Goal: Transaction & Acquisition: Register for event/course

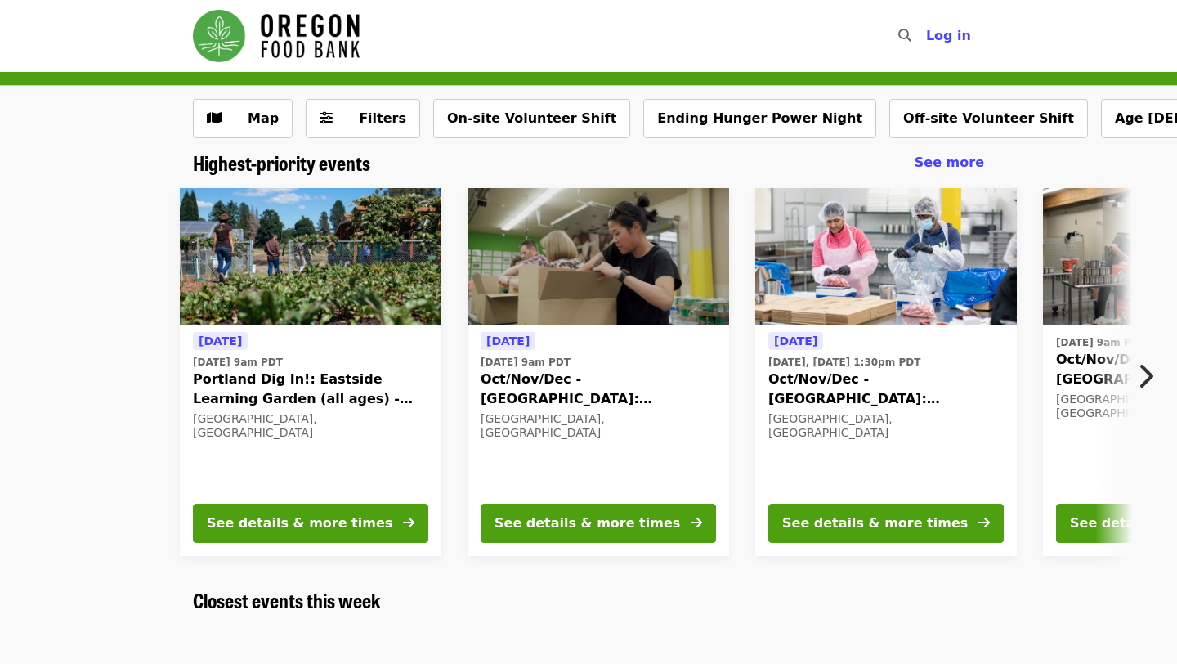
click at [163, 445] on div "Tomorrow Tue, Oct 14 @ 9am PDT Portland Dig In!: Eastside Learning Garden (all …" at bounding box center [581, 372] width 1301 height 394
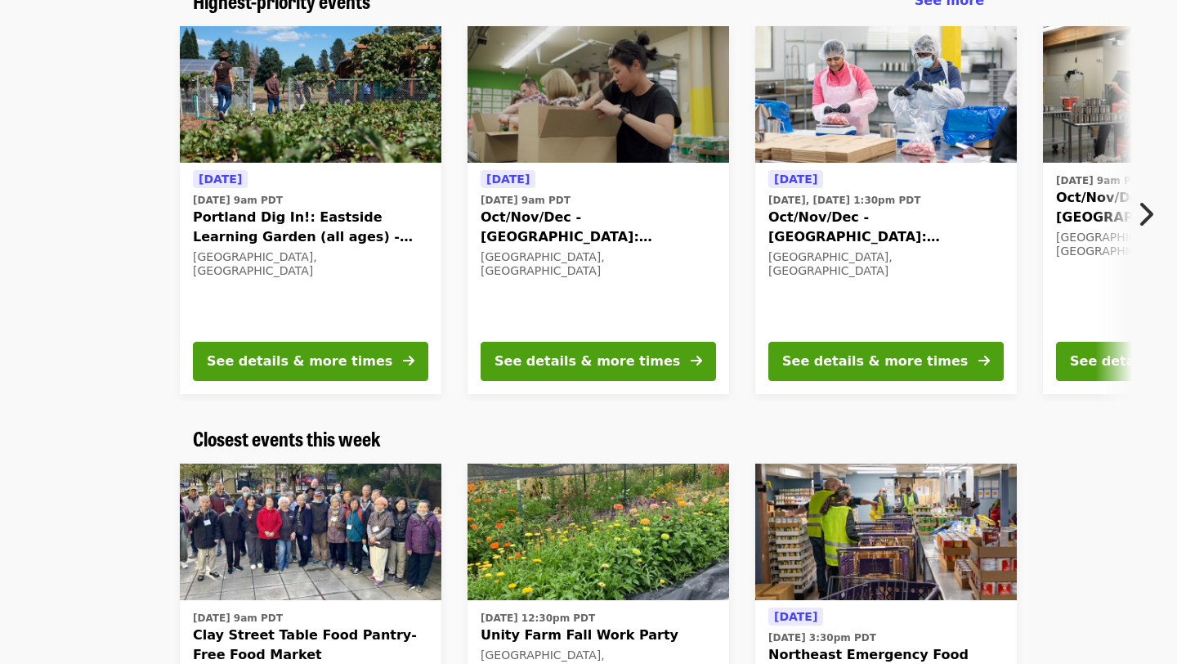
scroll to position [163, 0]
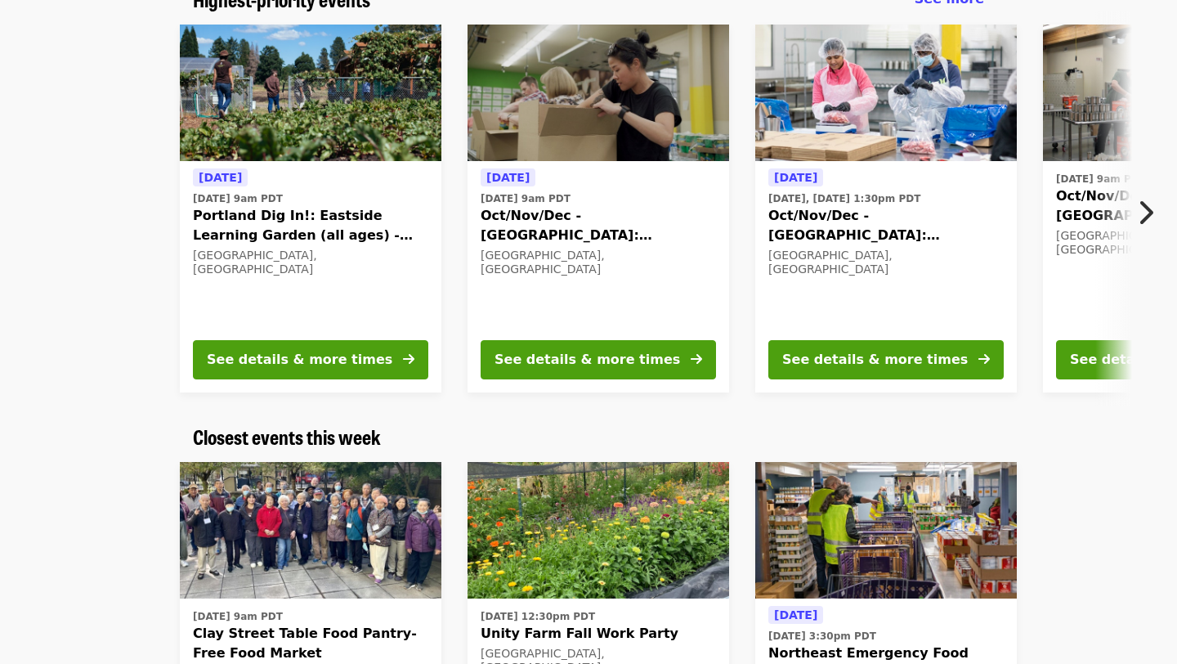
click at [1148, 222] on icon "chevron-right icon" at bounding box center [1145, 212] width 16 height 31
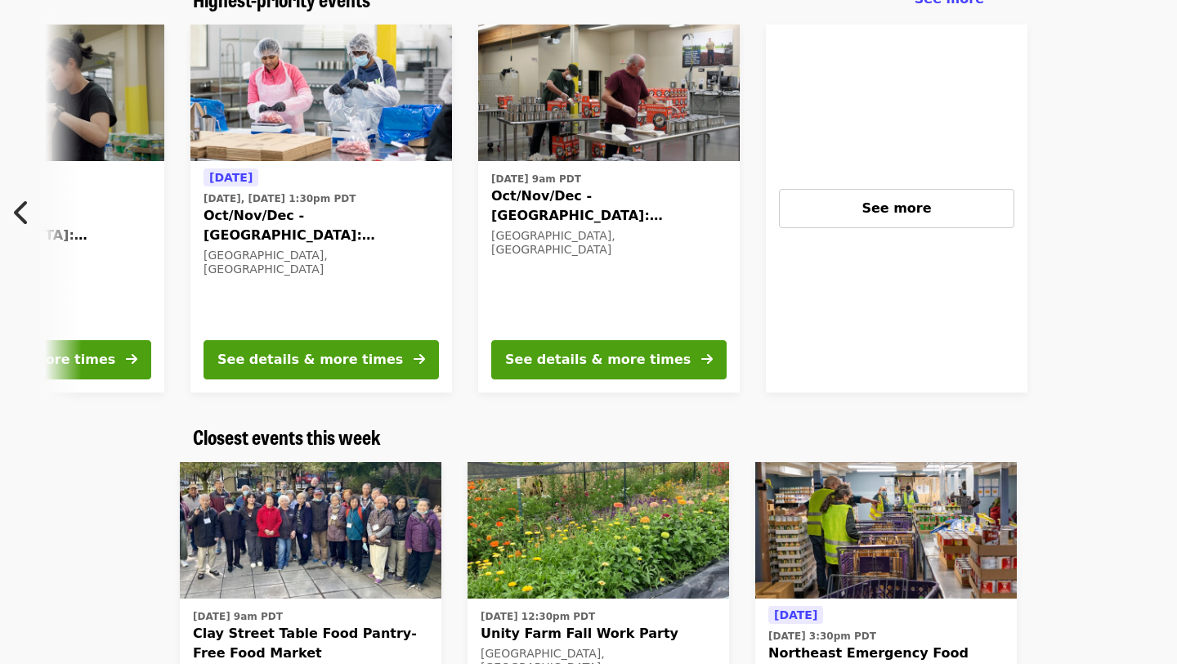
scroll to position [0, 726]
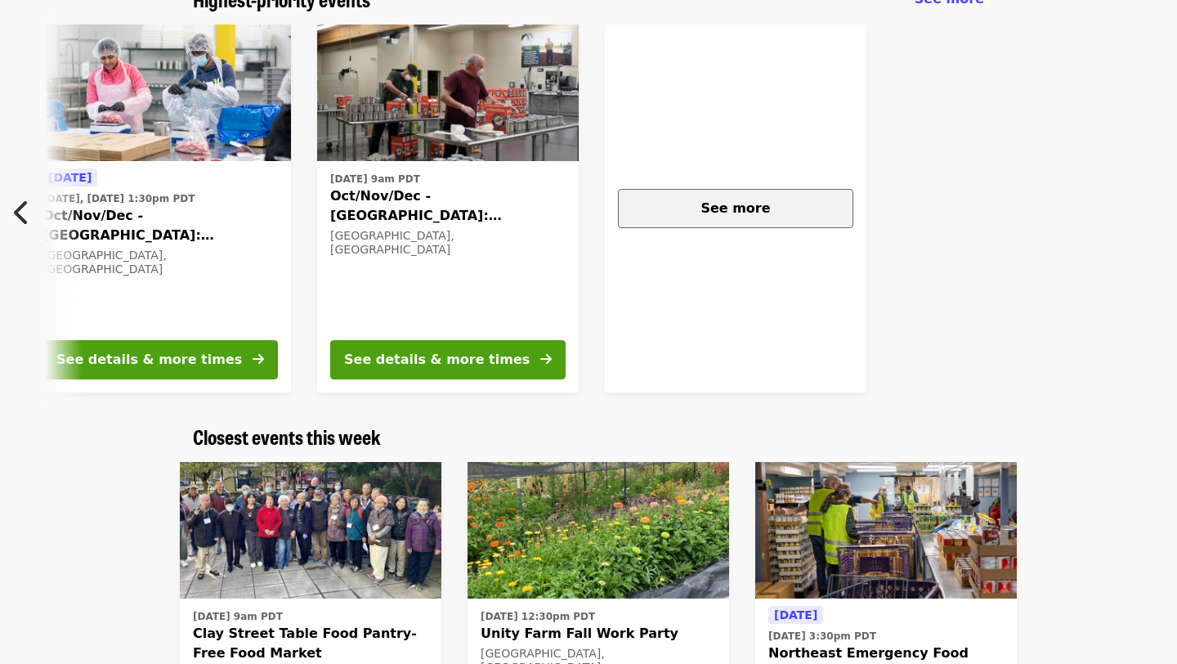
click at [725, 201] on span "See more" at bounding box center [734, 208] width 69 height 16
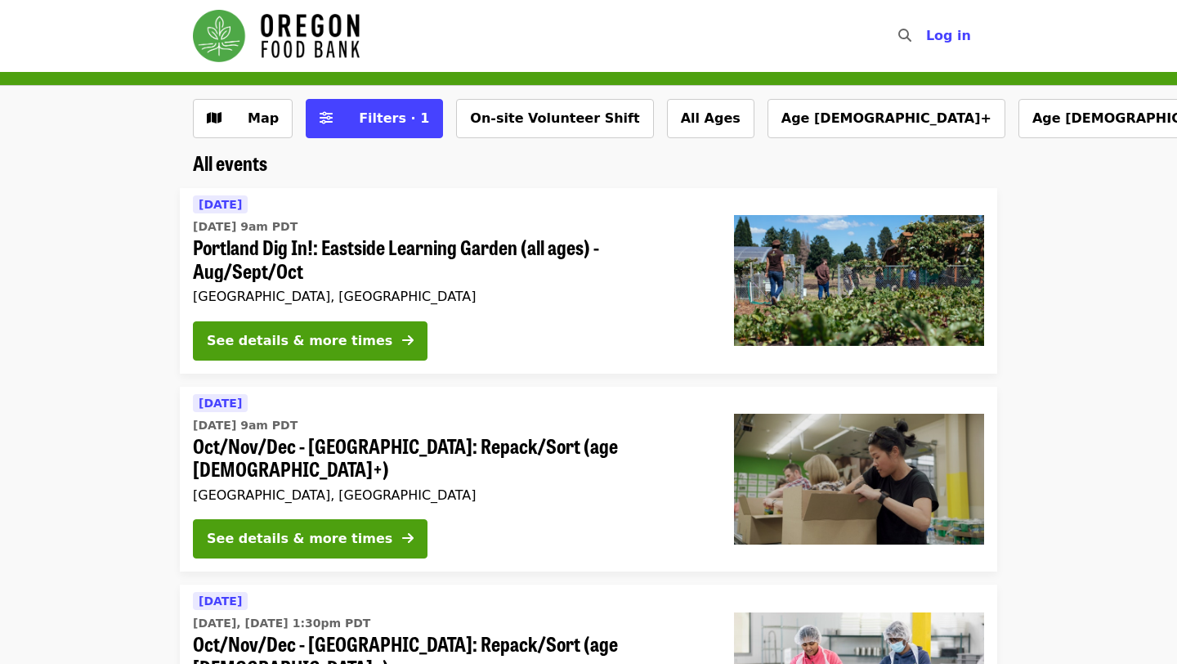
click at [132, 310] on li "[DATE] [DATE] 9am PDT Portland Dig In!: Eastside Learning Garden (all ages) - A…" at bounding box center [588, 281] width 1177 height 186
click at [1018, 125] on button "Age [DEMOGRAPHIC_DATA]+" at bounding box center [1137, 118] width 238 height 39
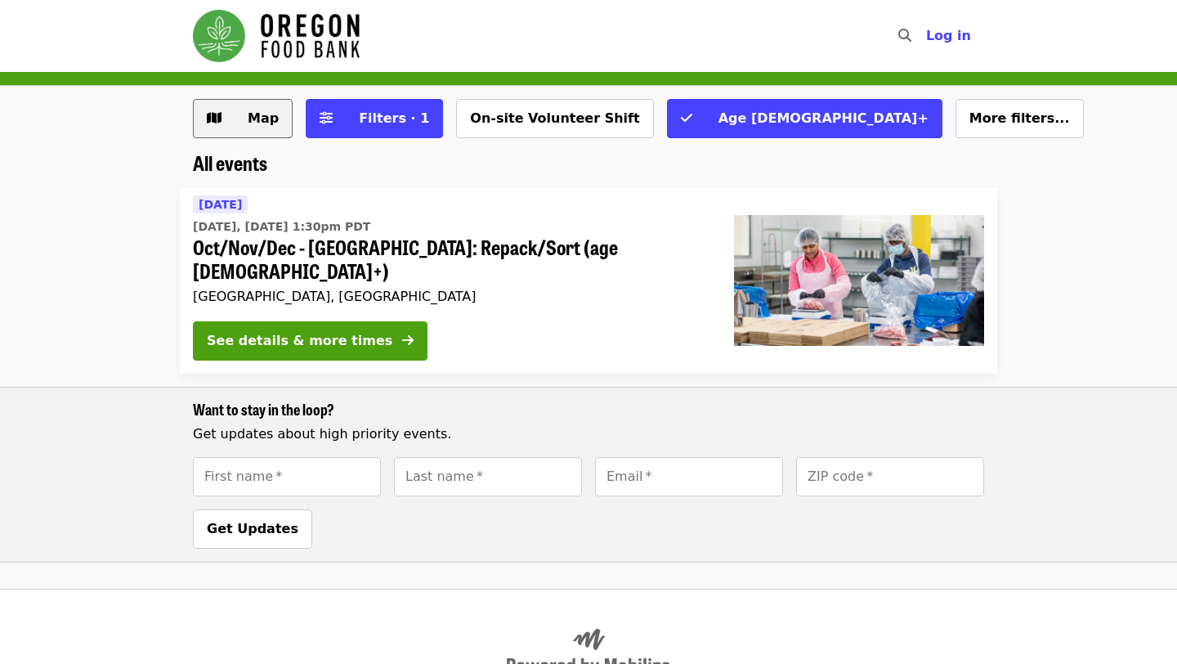
click at [273, 114] on span "Map" at bounding box center [263, 118] width 31 height 16
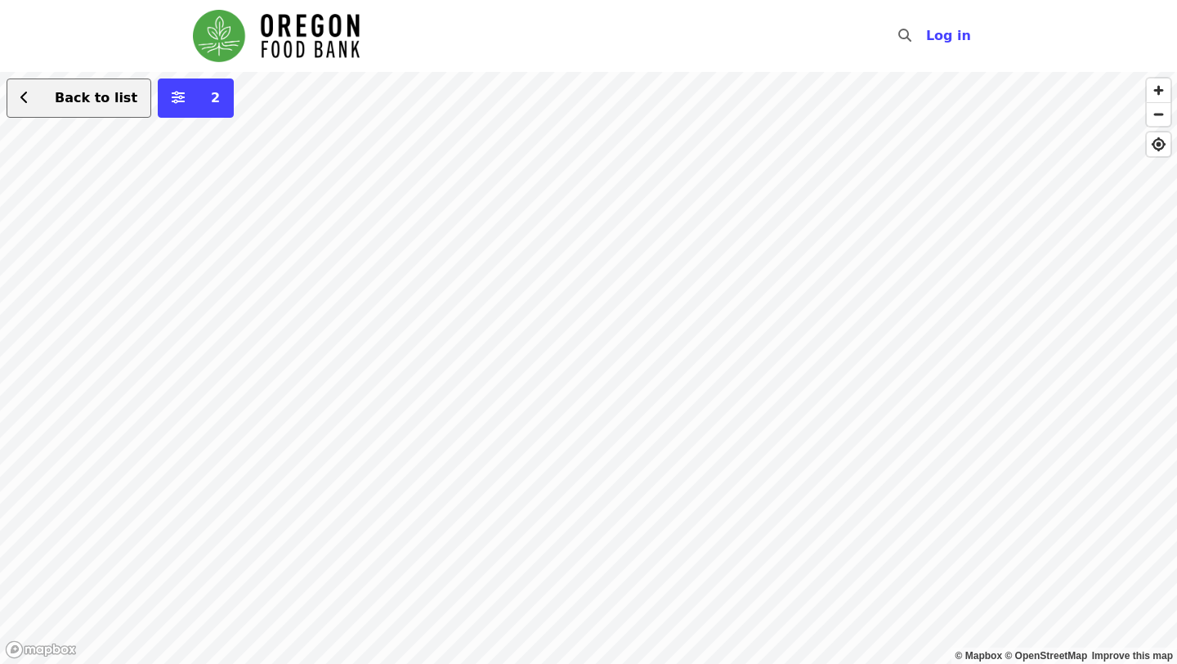
click at [51, 107] on span "Back to list" at bounding box center [87, 98] width 99 height 20
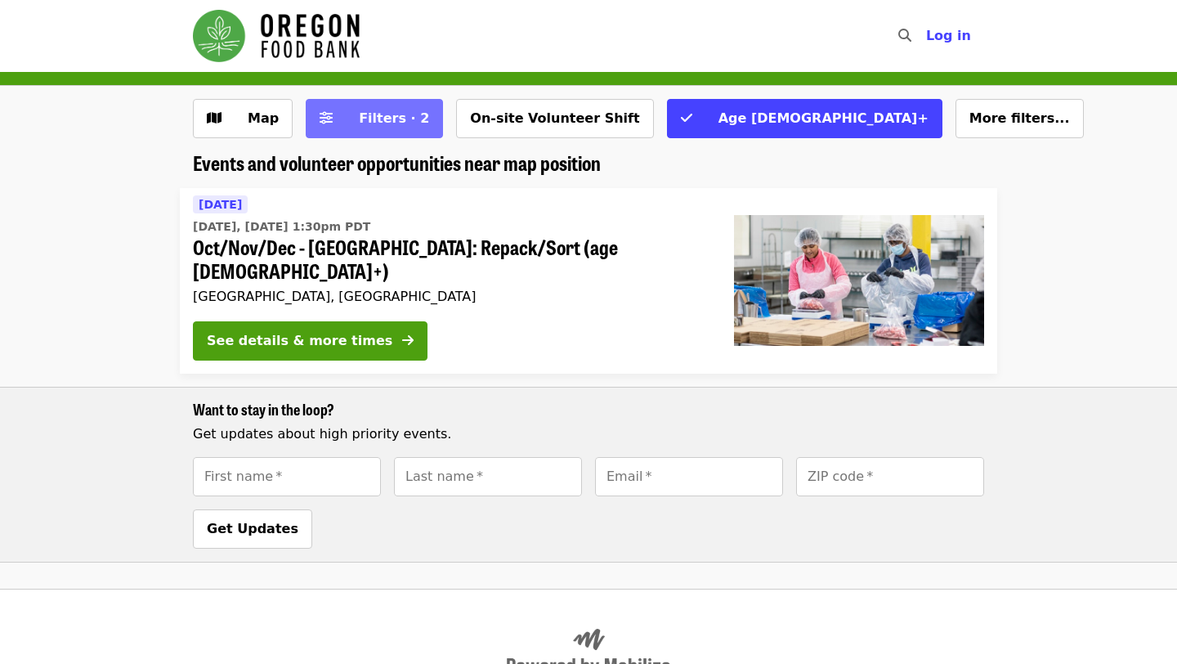
click at [389, 132] on button "Filters · 2" at bounding box center [374, 118] width 137 height 39
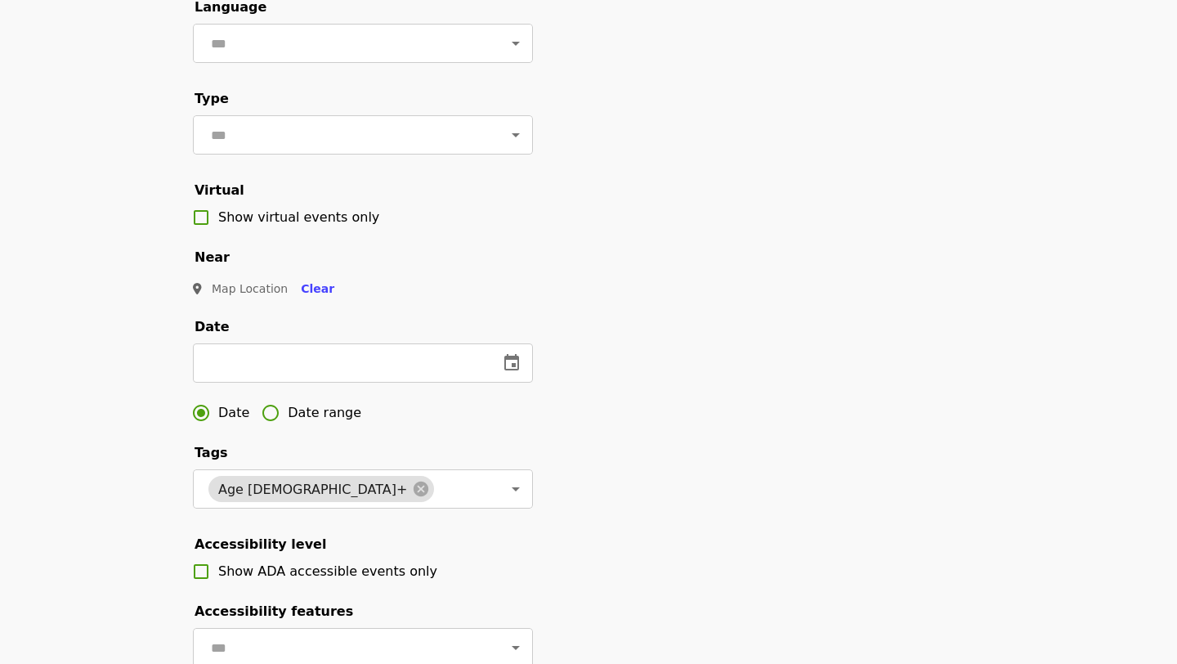
scroll to position [190, 0]
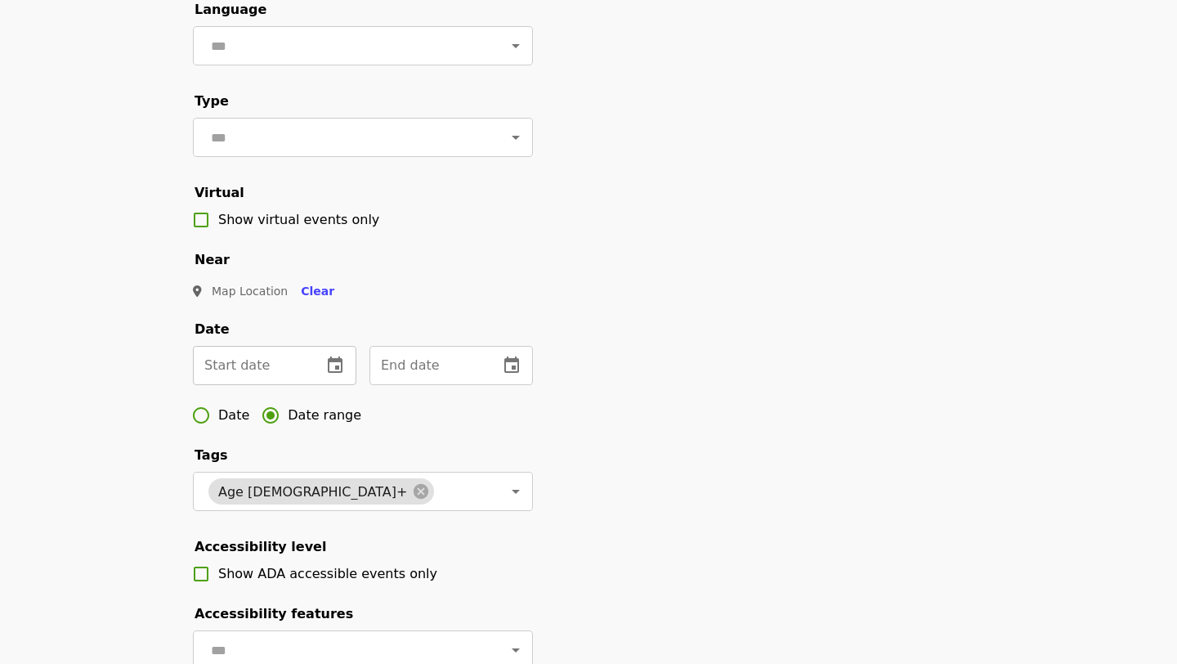
click at [340, 369] on icon "change date" at bounding box center [335, 366] width 20 height 20
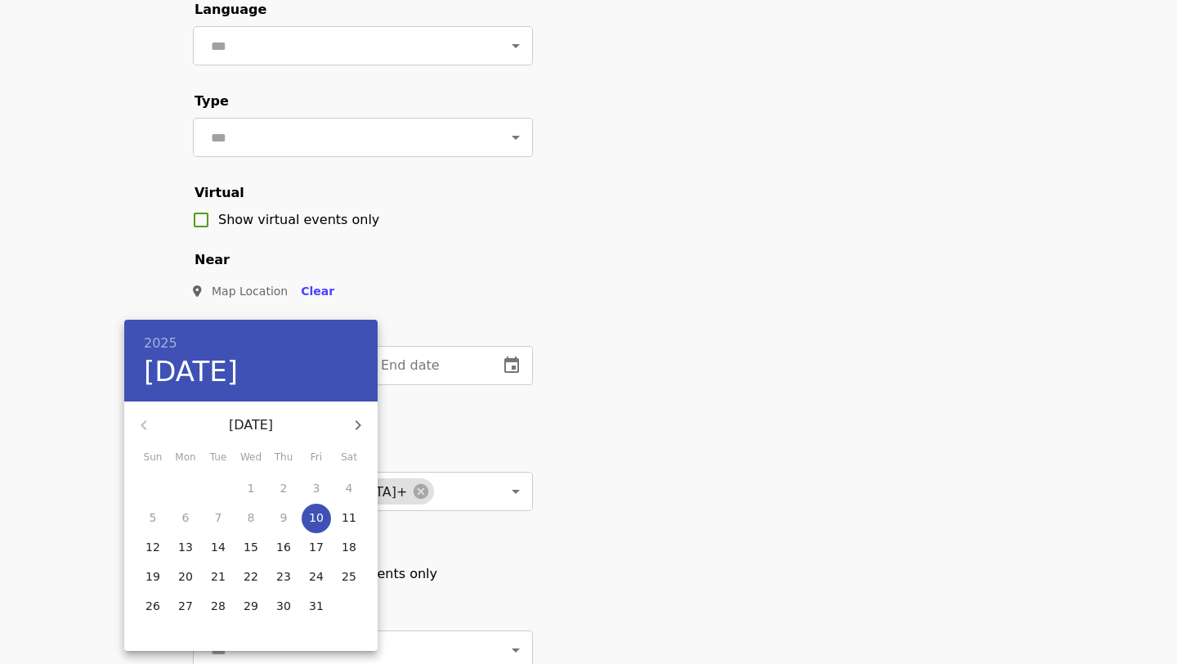
click at [320, 543] on p "17" at bounding box center [316, 547] width 15 height 16
type input "**********"
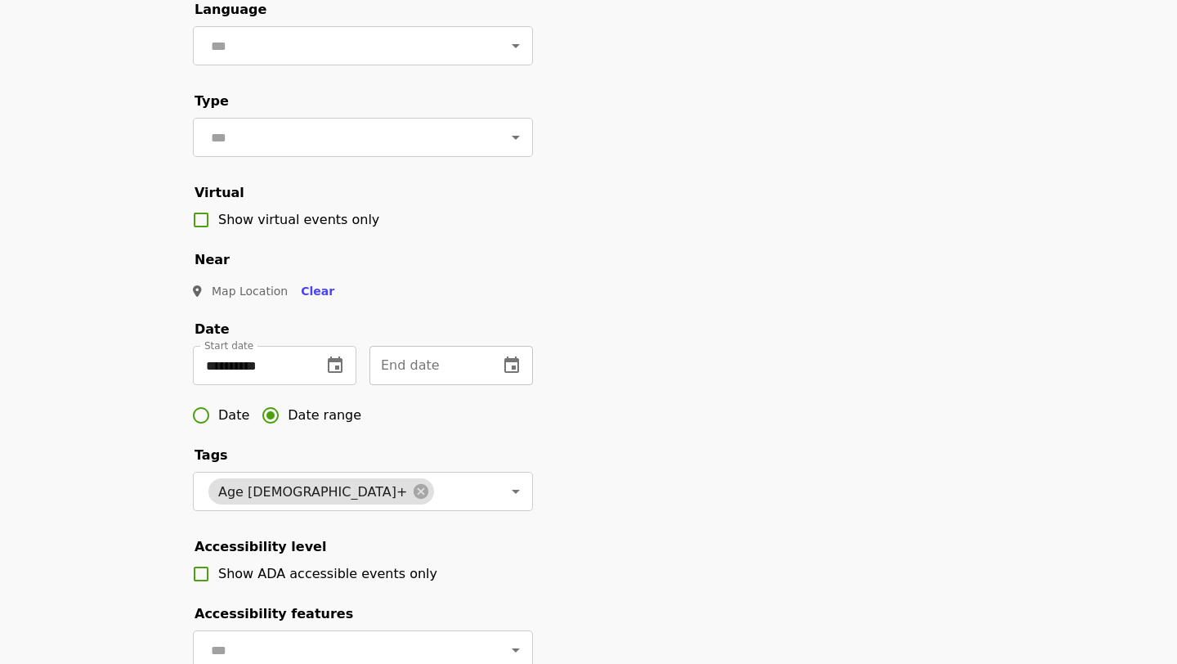
click at [512, 367] on icon "change date" at bounding box center [511, 364] width 15 height 16
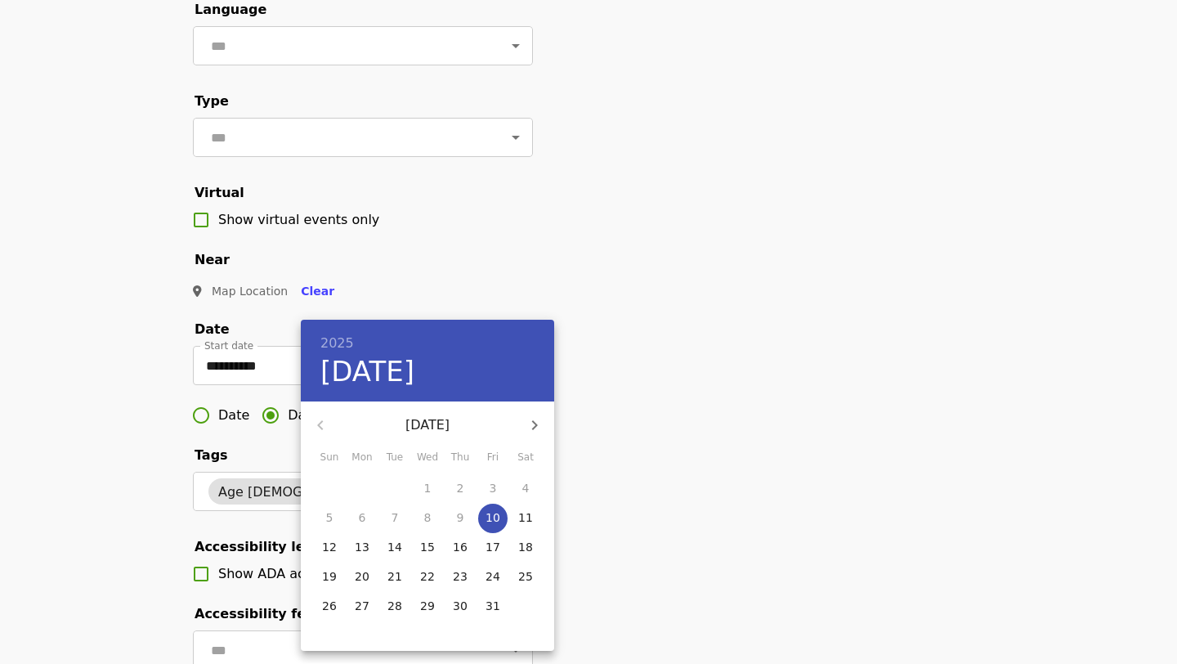
click at [543, 421] on icon "button" at bounding box center [535, 425] width 20 height 20
click at [521, 524] on button "13" at bounding box center [525, 517] width 29 height 29
type input "**********"
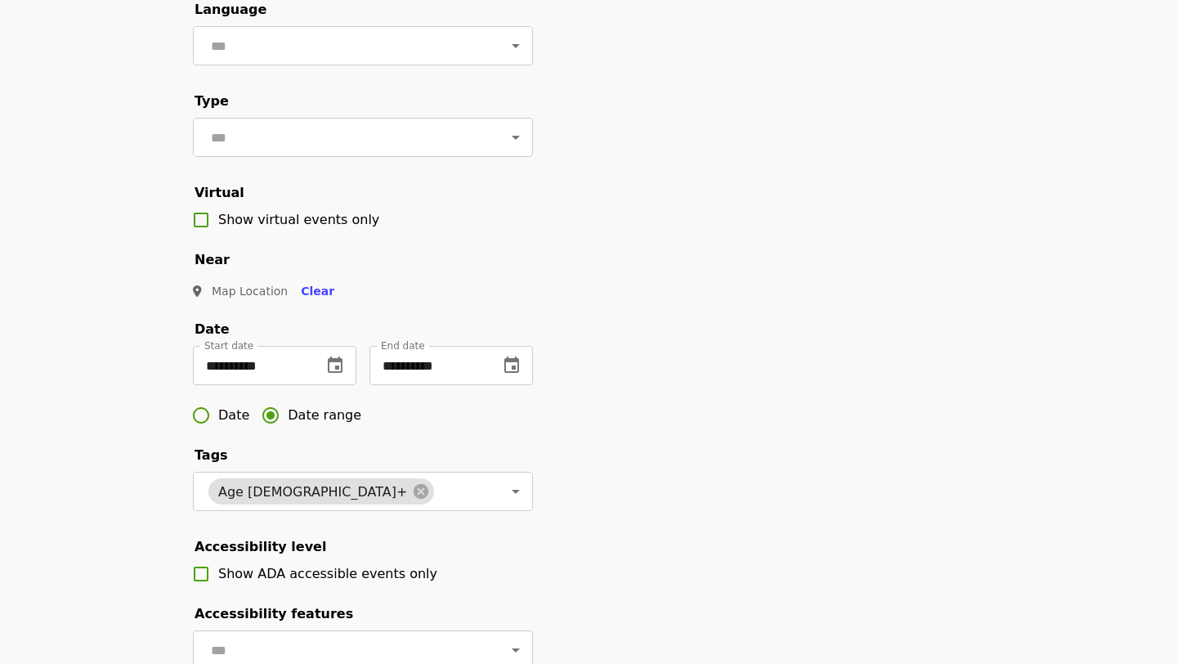
click at [722, 445] on div "**********" at bounding box center [588, 355] width 817 height 892
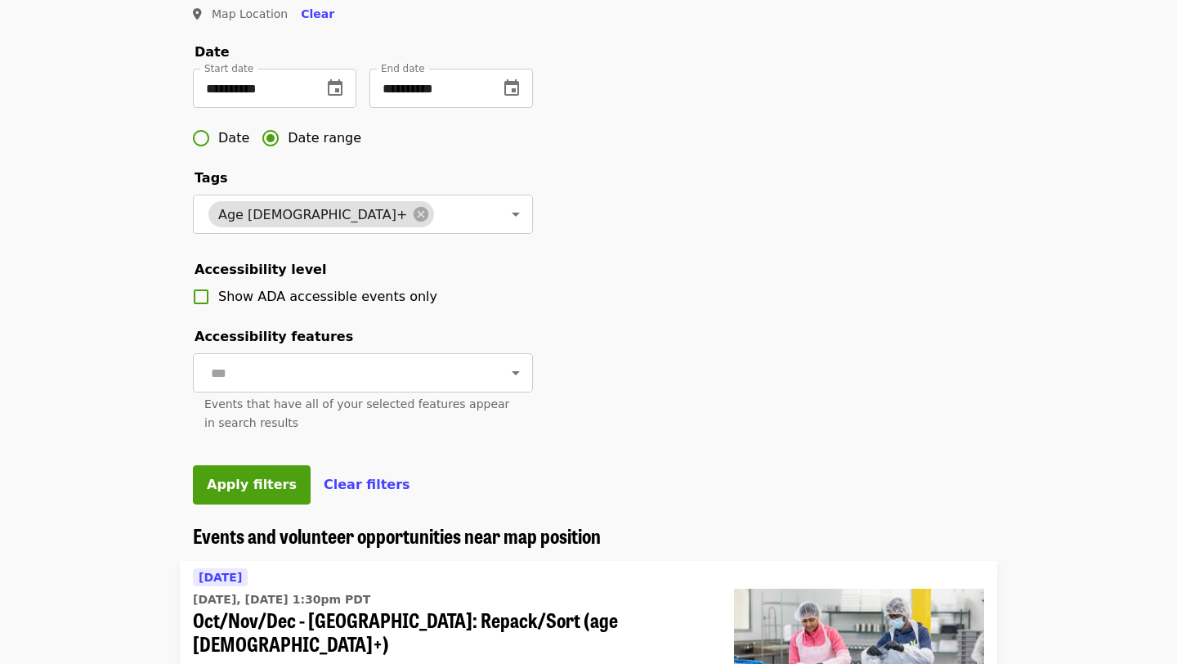
scroll to position [484, 0]
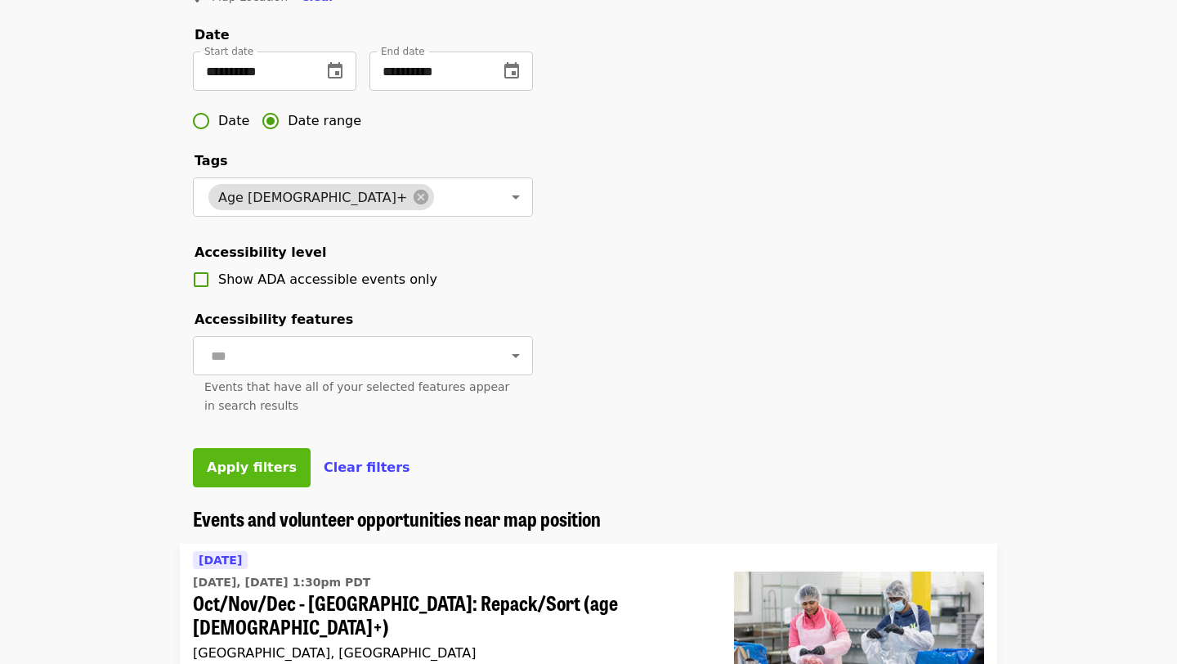
click at [257, 477] on button "Apply filters" at bounding box center [252, 467] width 118 height 39
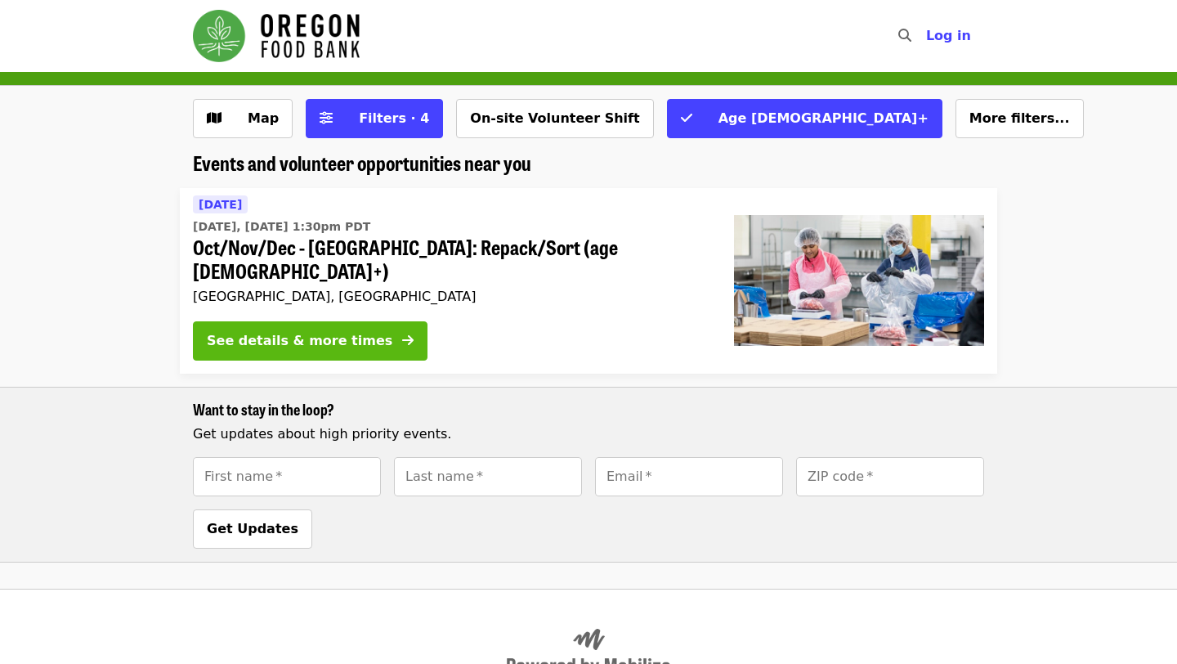
click at [249, 331] on div "See details & more times" at bounding box center [300, 341] width 186 height 20
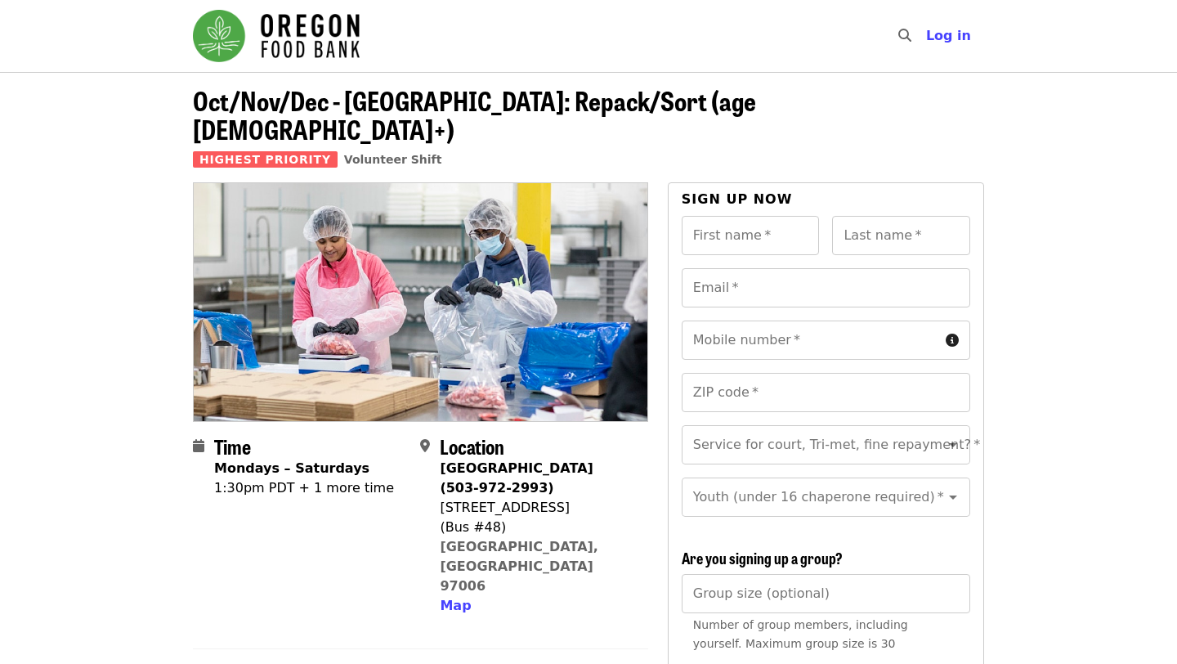
click at [322, 478] on div "1:30pm PDT + 1 more time" at bounding box center [304, 488] width 180 height 20
click at [248, 478] on div "1:30pm PDT + 1 more time" at bounding box center [304, 488] width 180 height 20
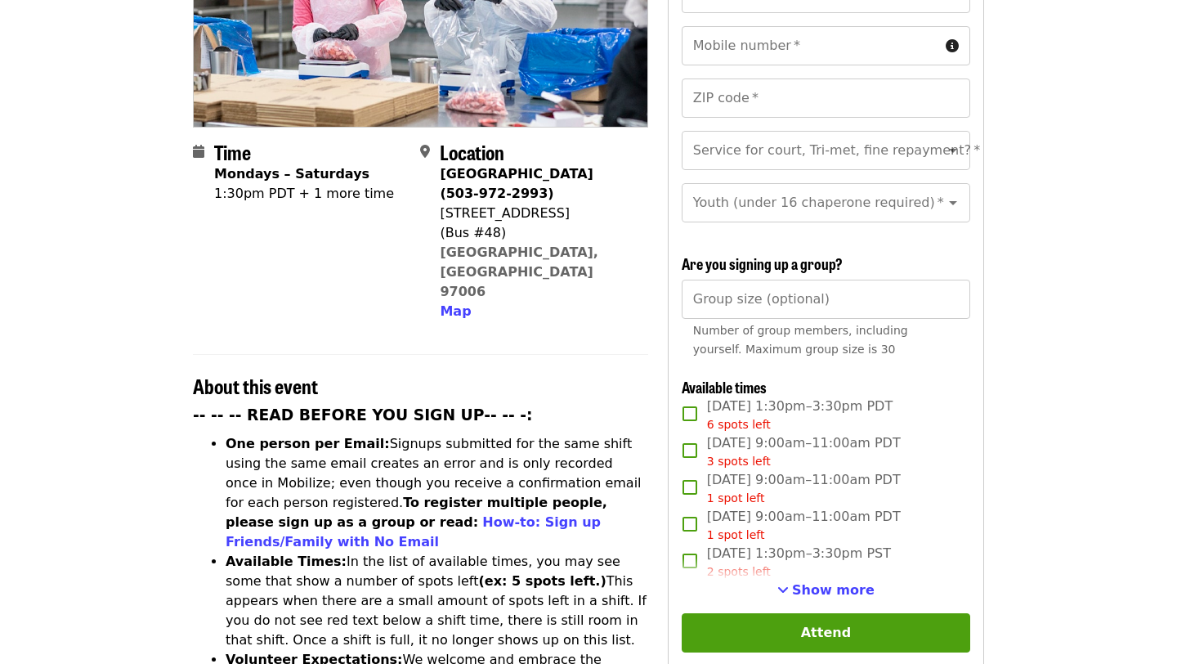
scroll to position [327, 0]
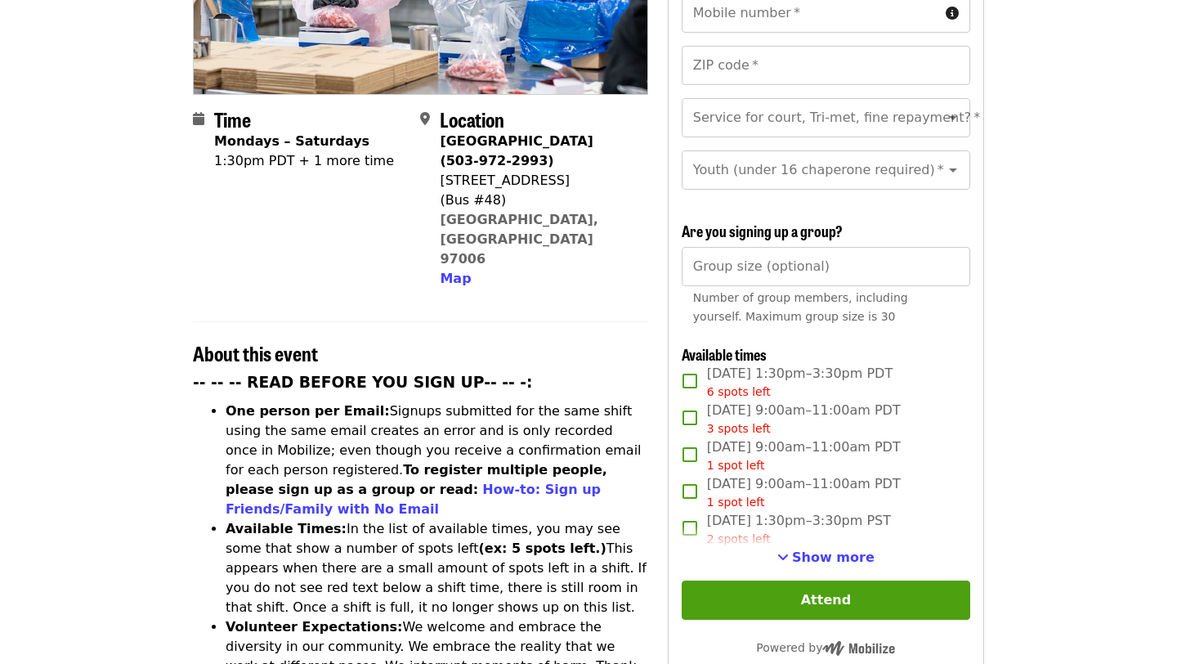
click at [803, 549] on span "Show more" at bounding box center [833, 557] width 83 height 16
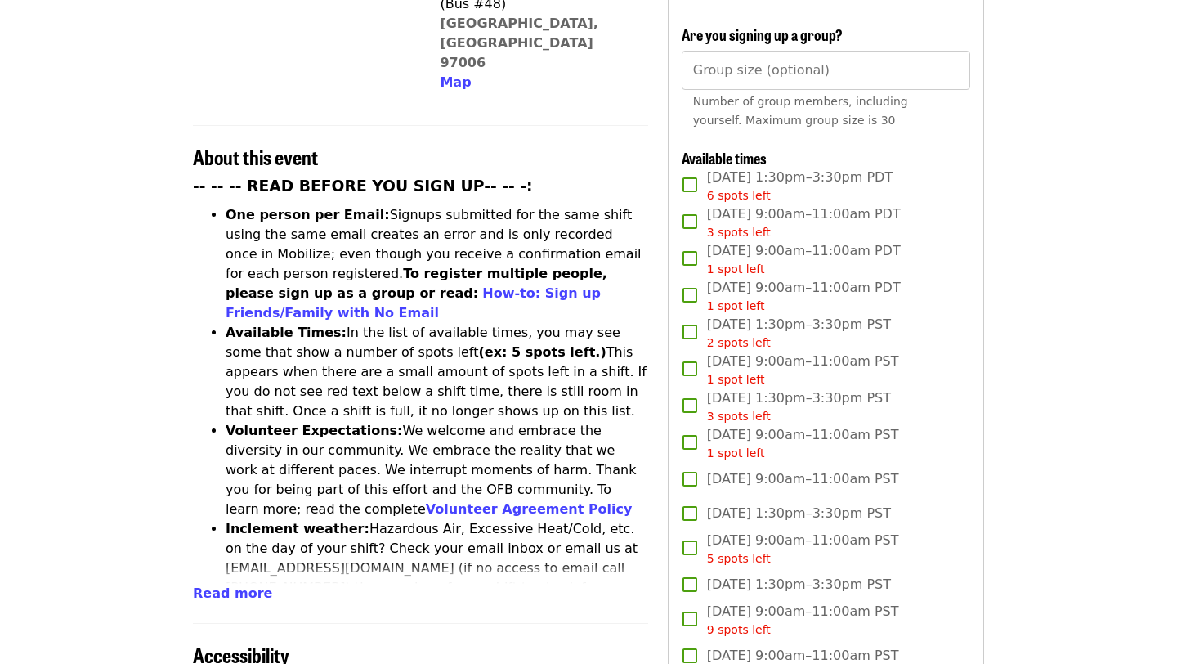
scroll to position [556, 0]
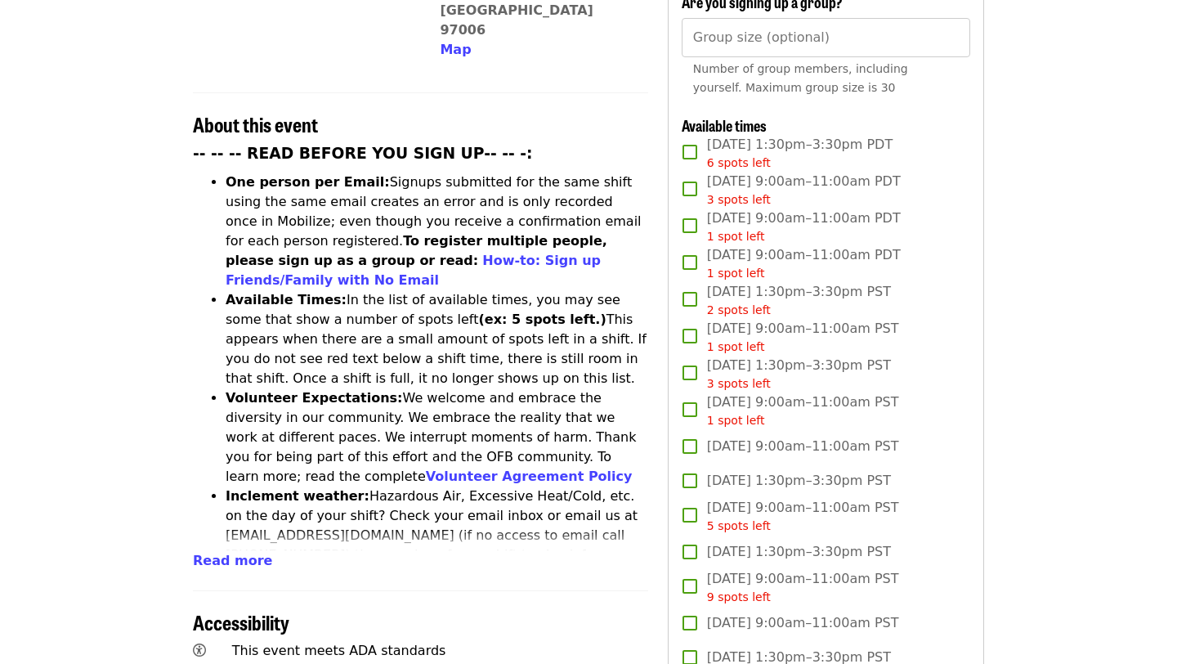
click at [995, 385] on div "Time Mondays – Saturdays 1:30pm PDT + 1 more time Location [GEOGRAPHIC_DATA] (5…" at bounding box center [588, 649] width 817 height 2047
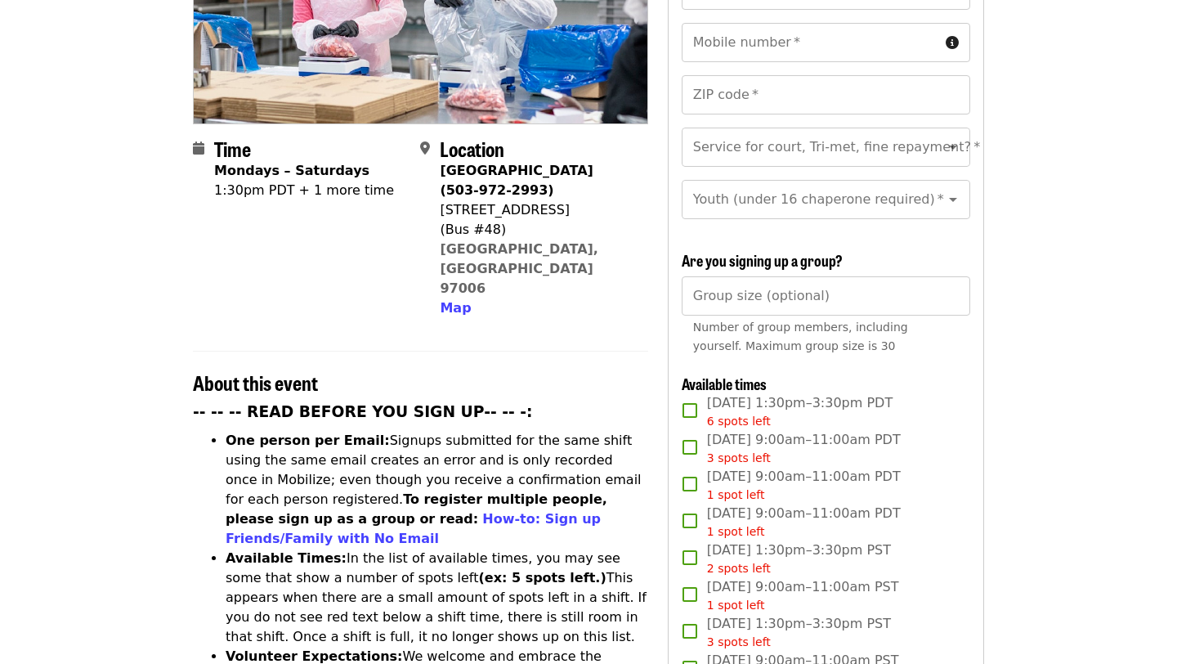
scroll to position [294, 0]
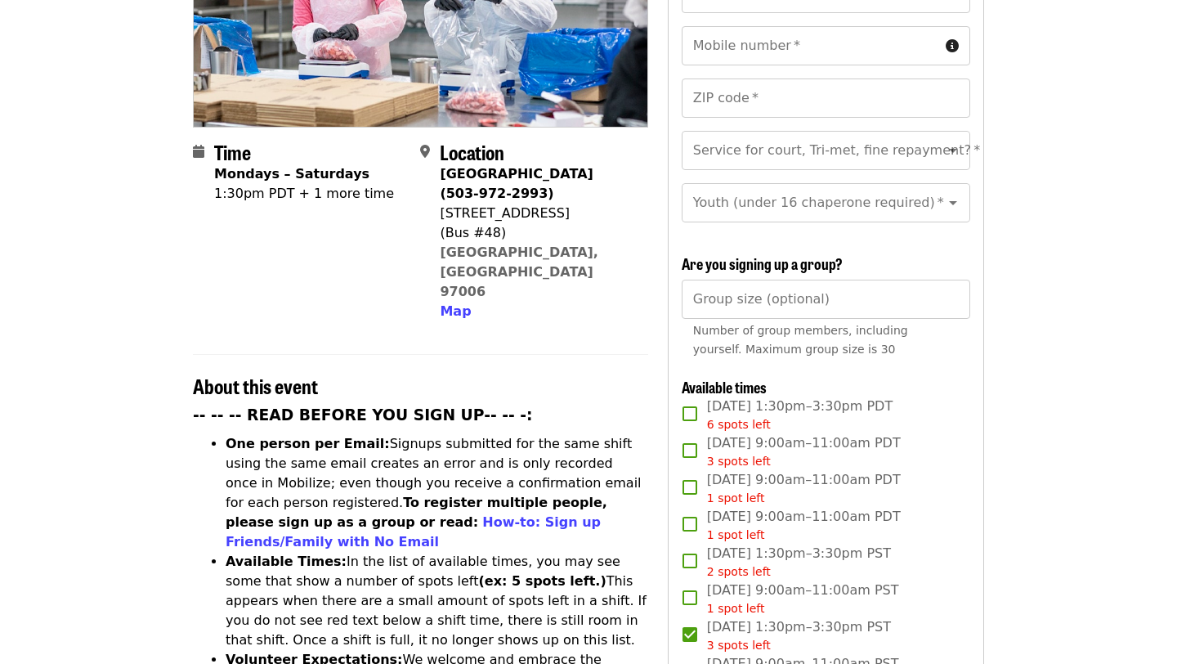
click at [513, 552] on li "Available Times: In the list of available times, you may see some that show a n…" at bounding box center [437, 601] width 423 height 98
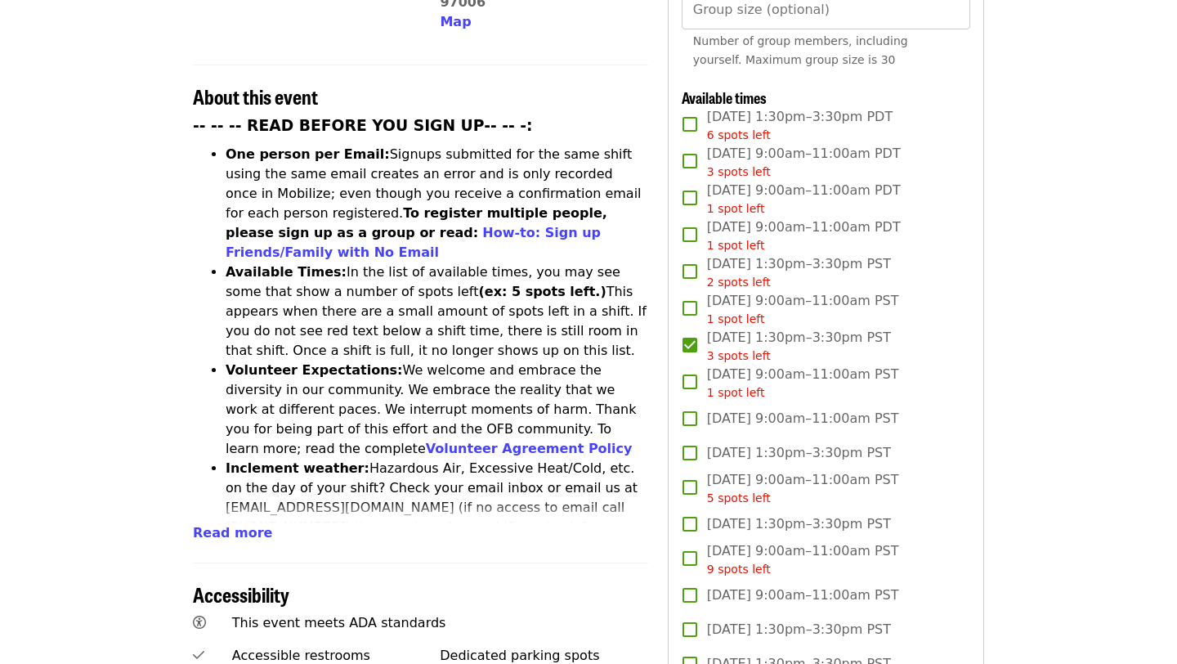
scroll to position [588, 0]
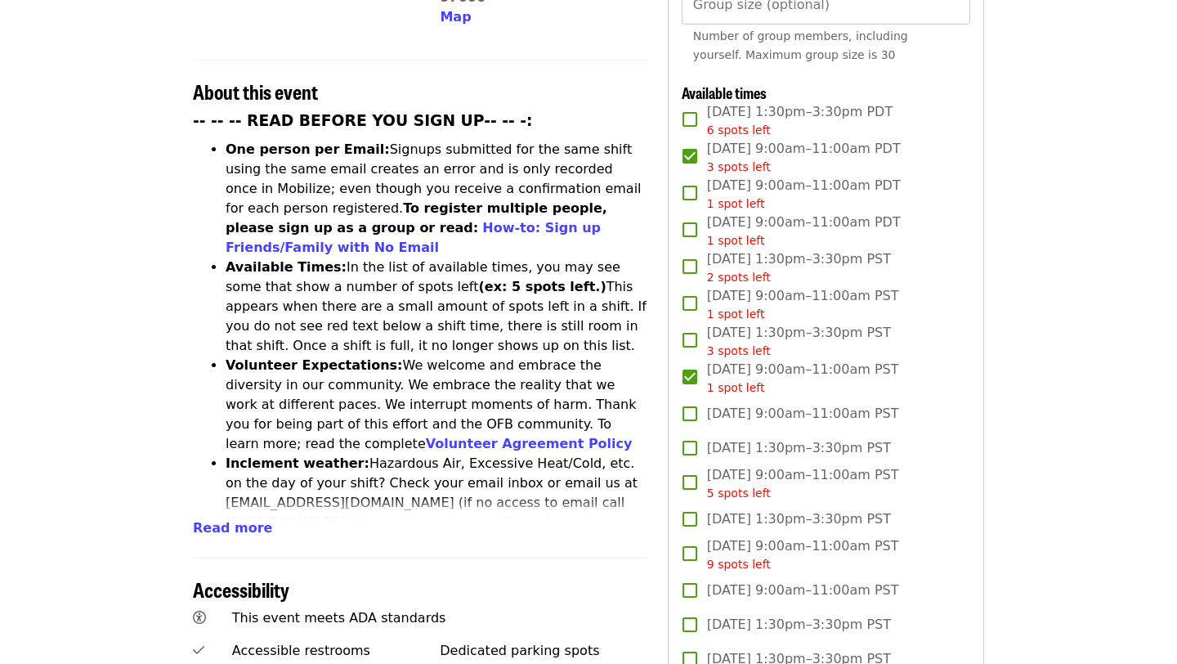
click at [647, 450] on div "-- -- -- READ BEFORE YOU SIGN UP-- -- -: One person per Email: Signups submitte…" at bounding box center [420, 324] width 455 height 428
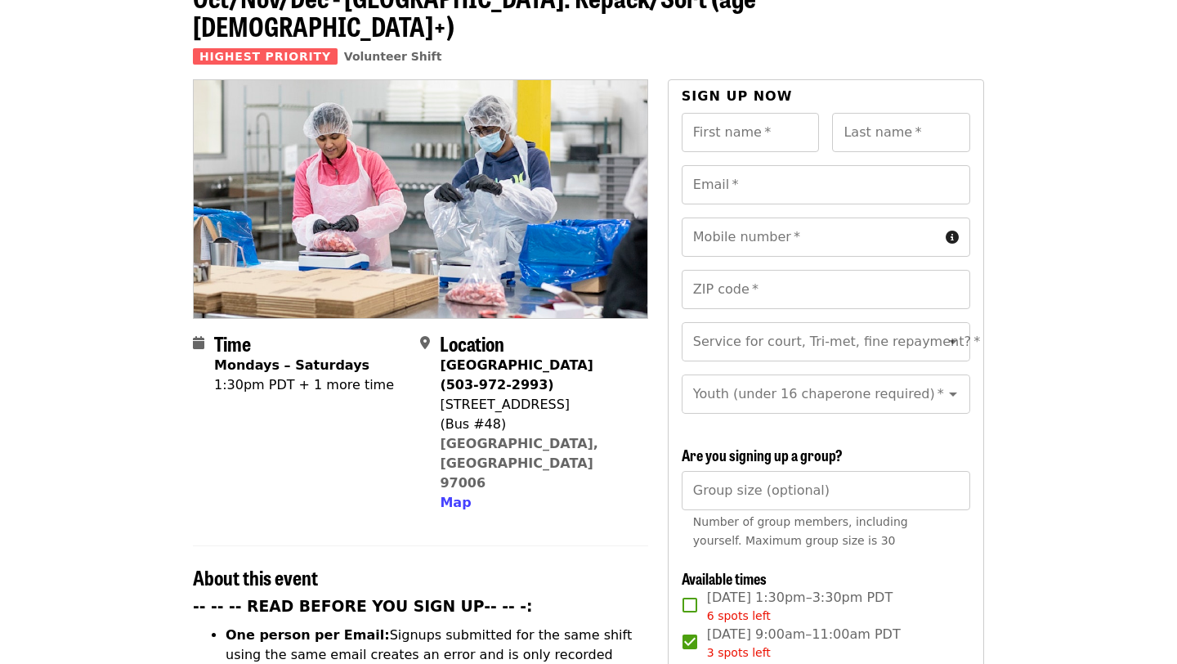
scroll to position [98, 0]
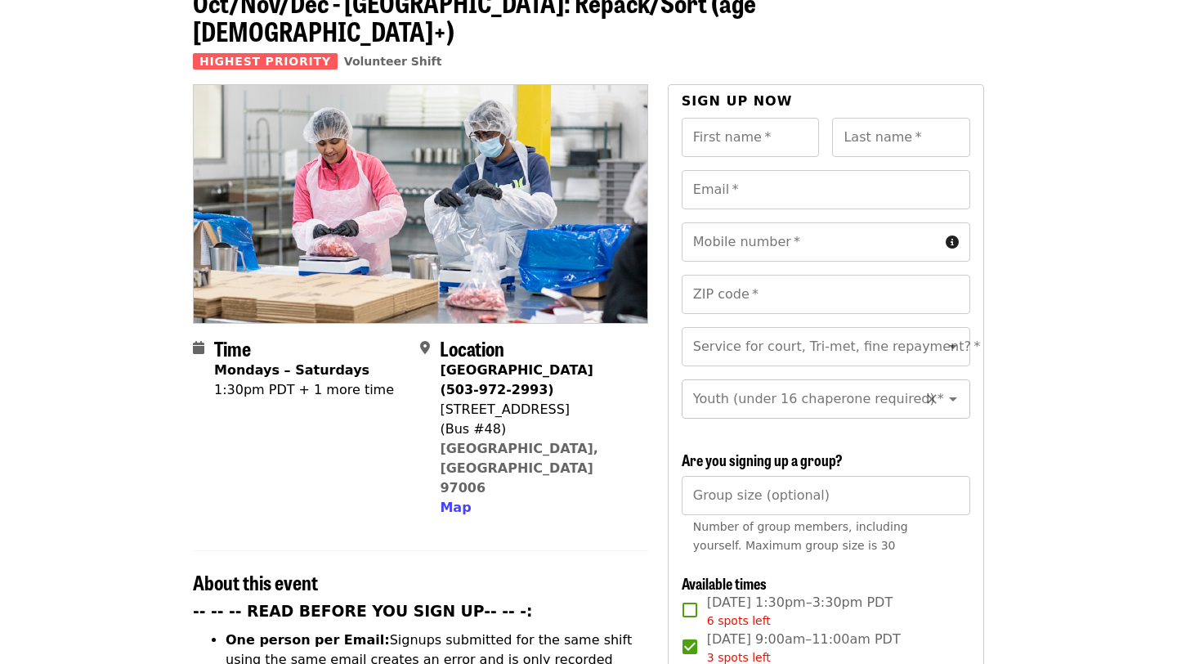
click at [794, 383] on input "Youth (under 16 chaperone required)   *" at bounding box center [806, 398] width 222 height 31
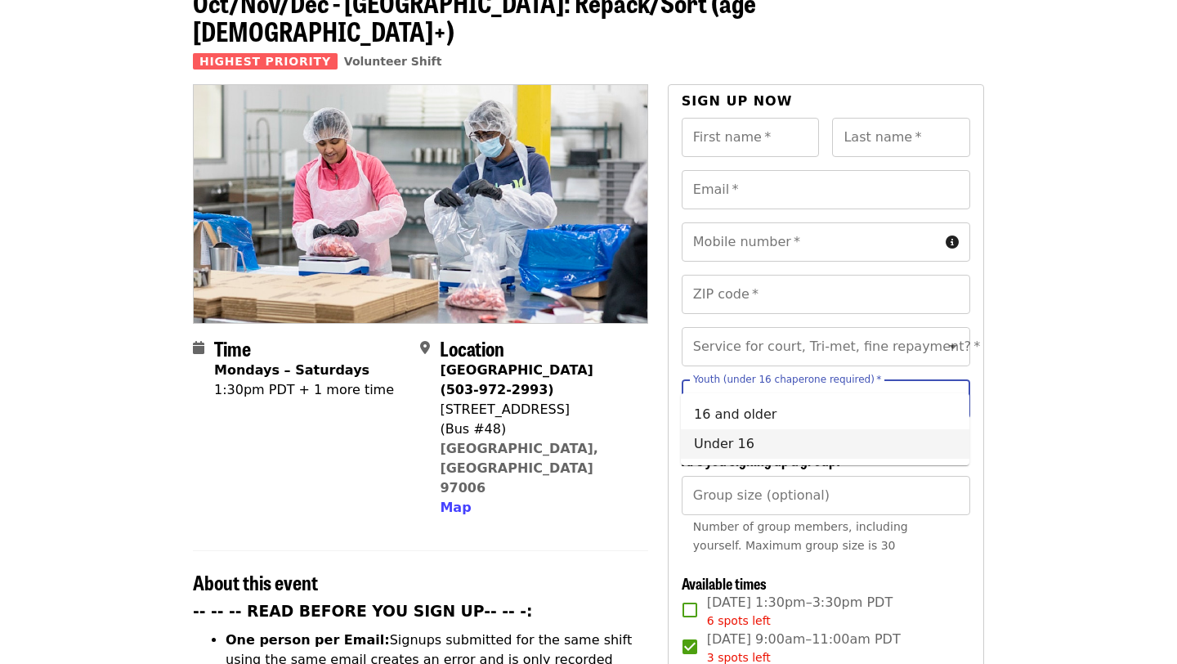
click at [755, 442] on li "Under 16" at bounding box center [825, 443] width 289 height 29
type input "********"
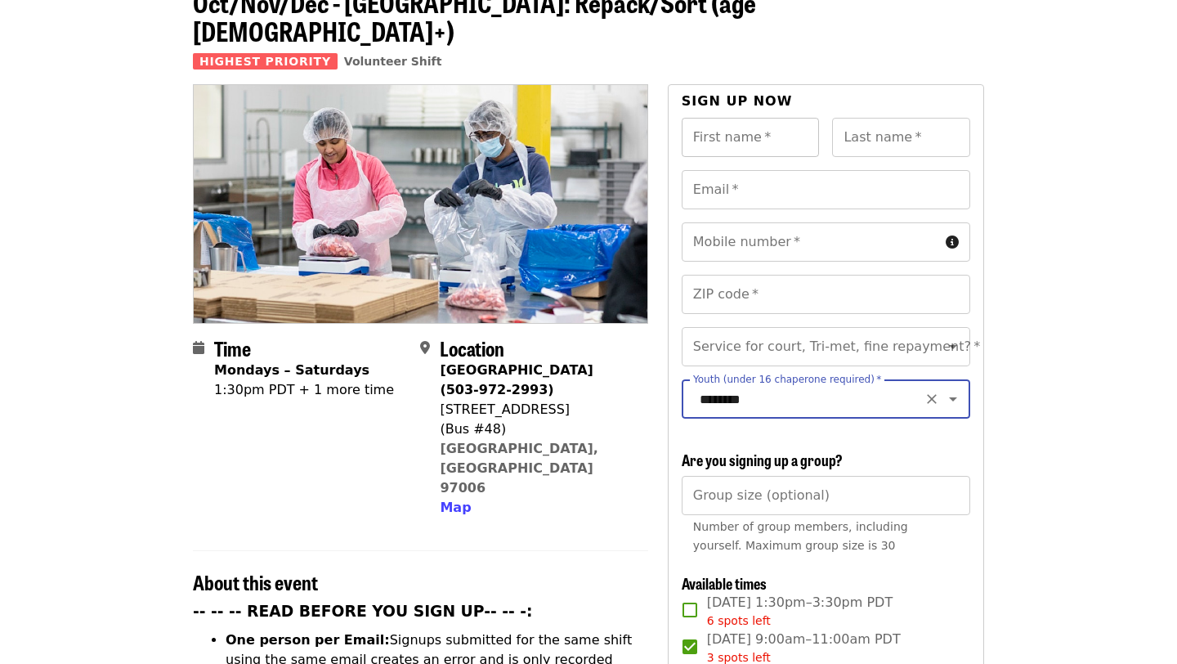
click at [763, 118] on input "First name   *" at bounding box center [751, 137] width 138 height 39
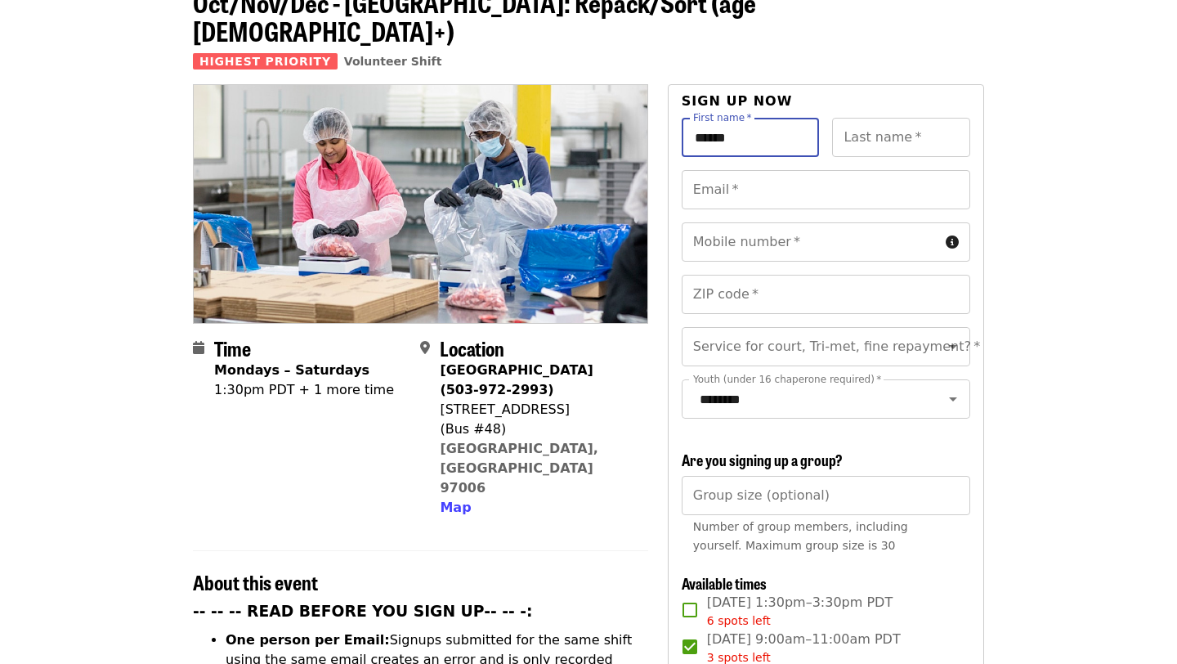
type input "******"
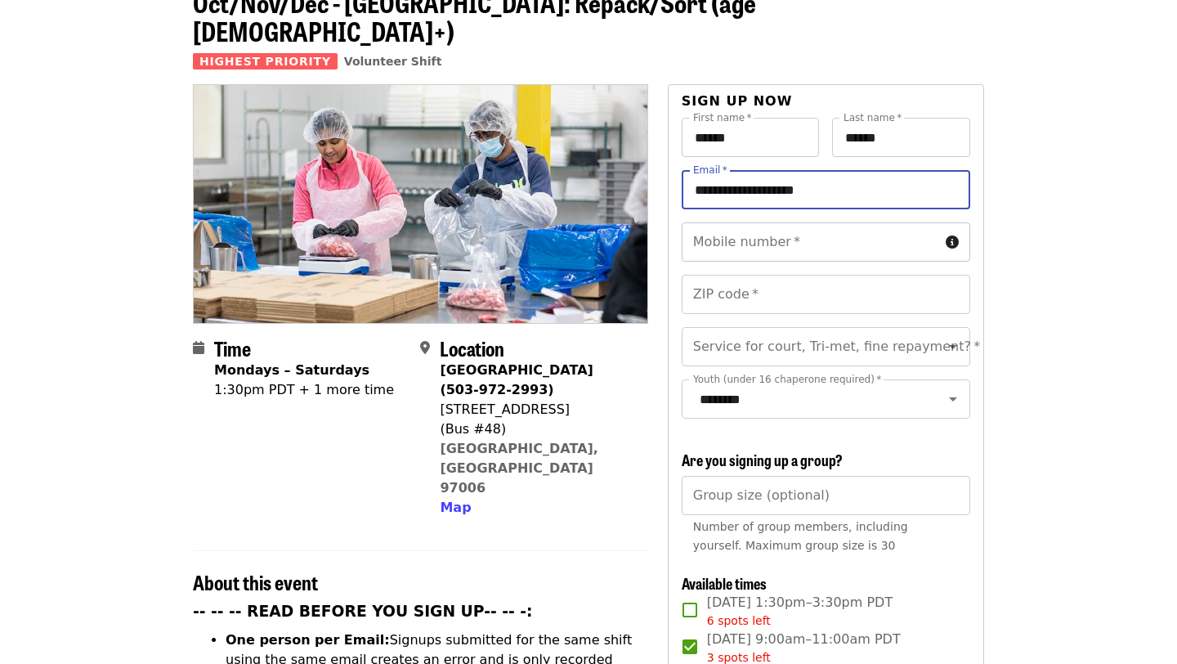
type input "**********"
click at [740, 226] on input "Mobile number   *" at bounding box center [810, 241] width 257 height 39
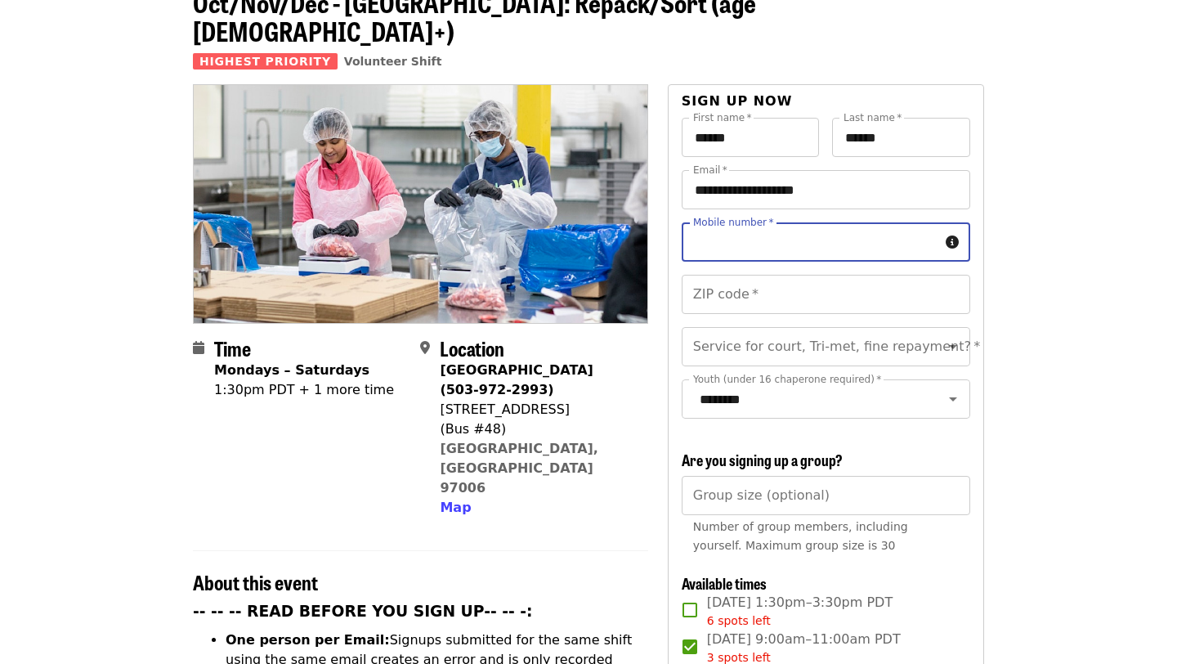
type input "**********"
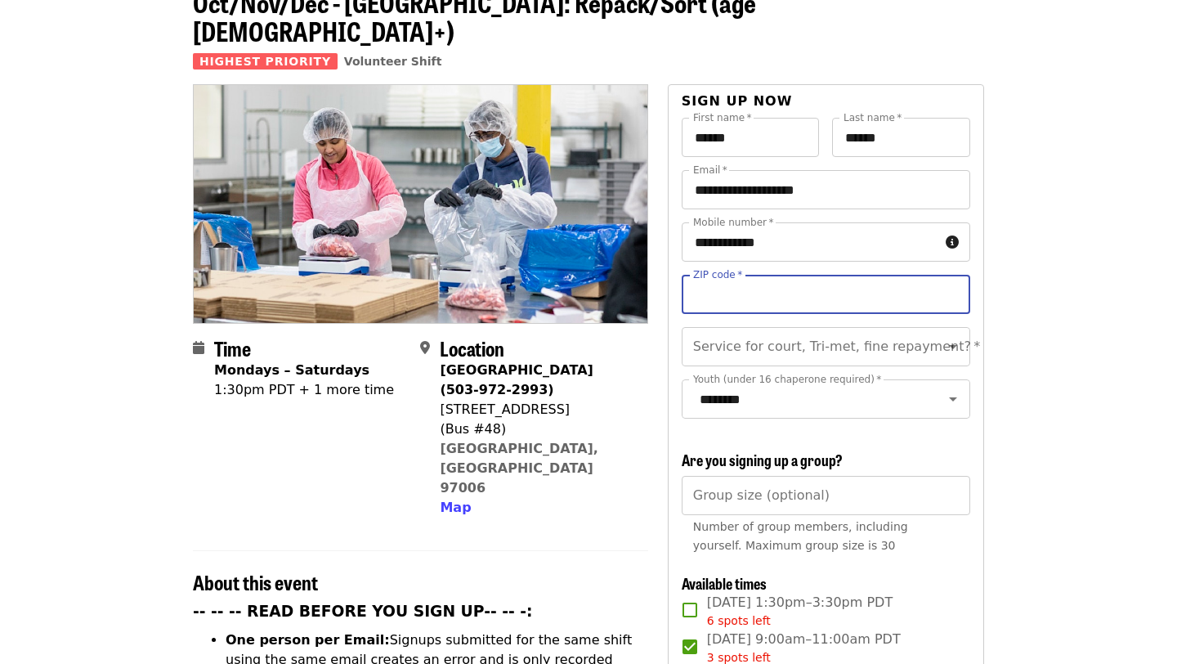
click at [770, 275] on input "ZIP code   *" at bounding box center [826, 294] width 289 height 39
type input "*****"
click at [825, 327] on div "Service for court, Tri-met, fine repayment?   * Service for court, Tri-met, fin…" at bounding box center [826, 346] width 289 height 39
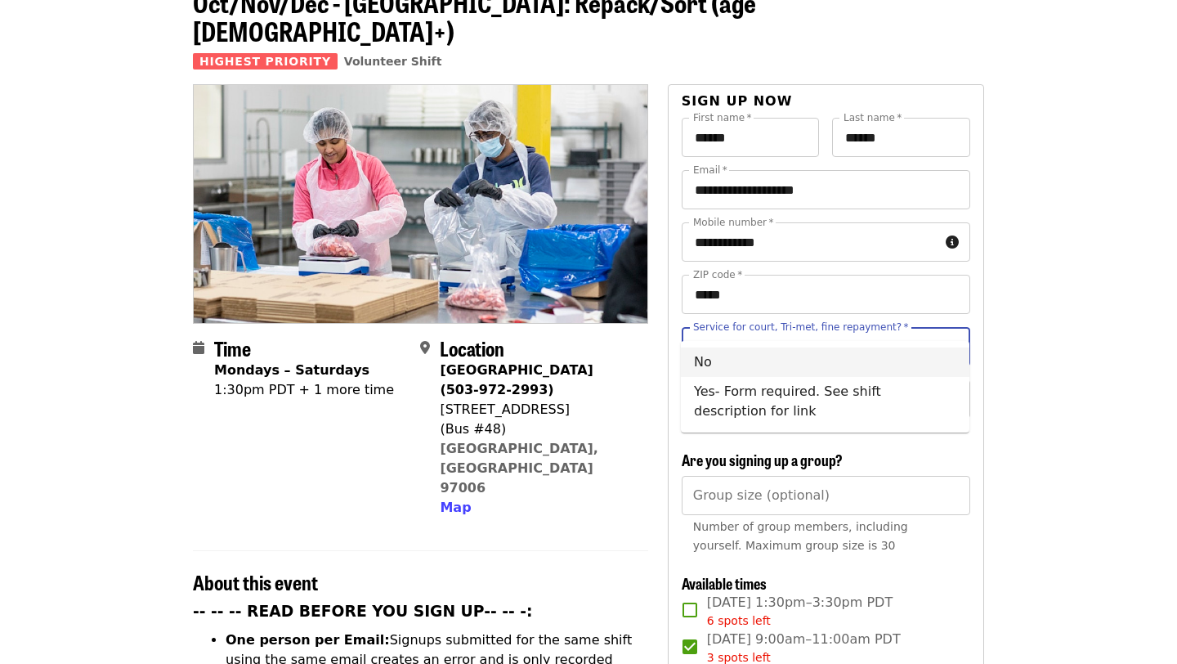
click at [779, 356] on li "No" at bounding box center [825, 361] width 289 height 29
type input "**"
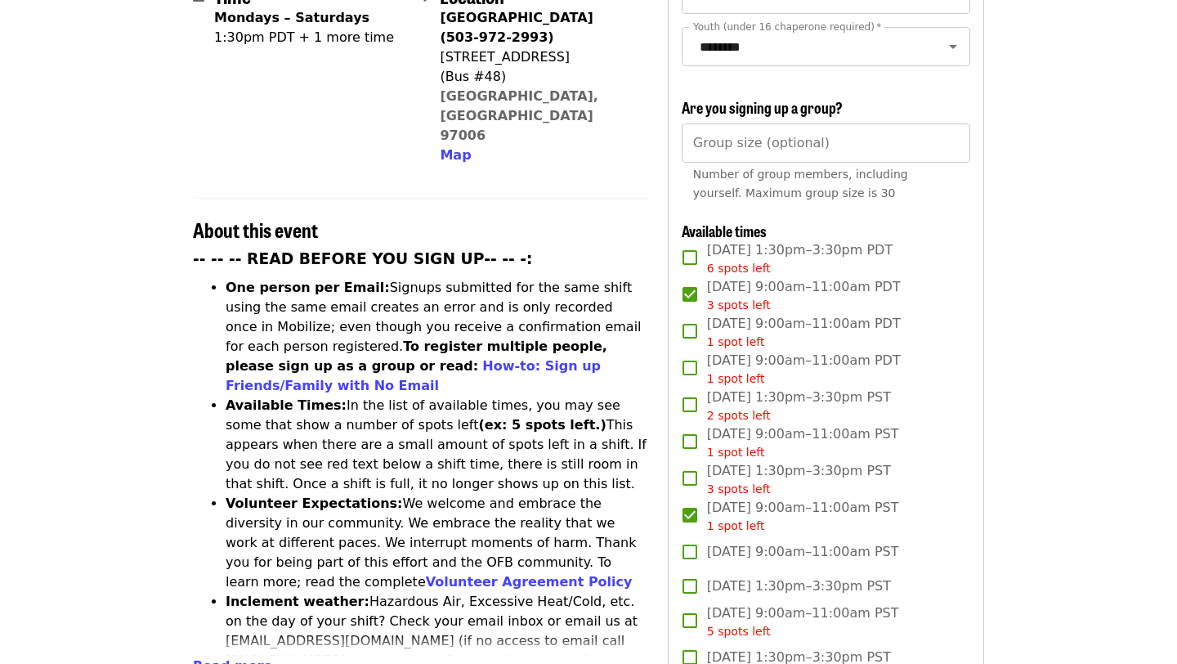
scroll to position [458, 0]
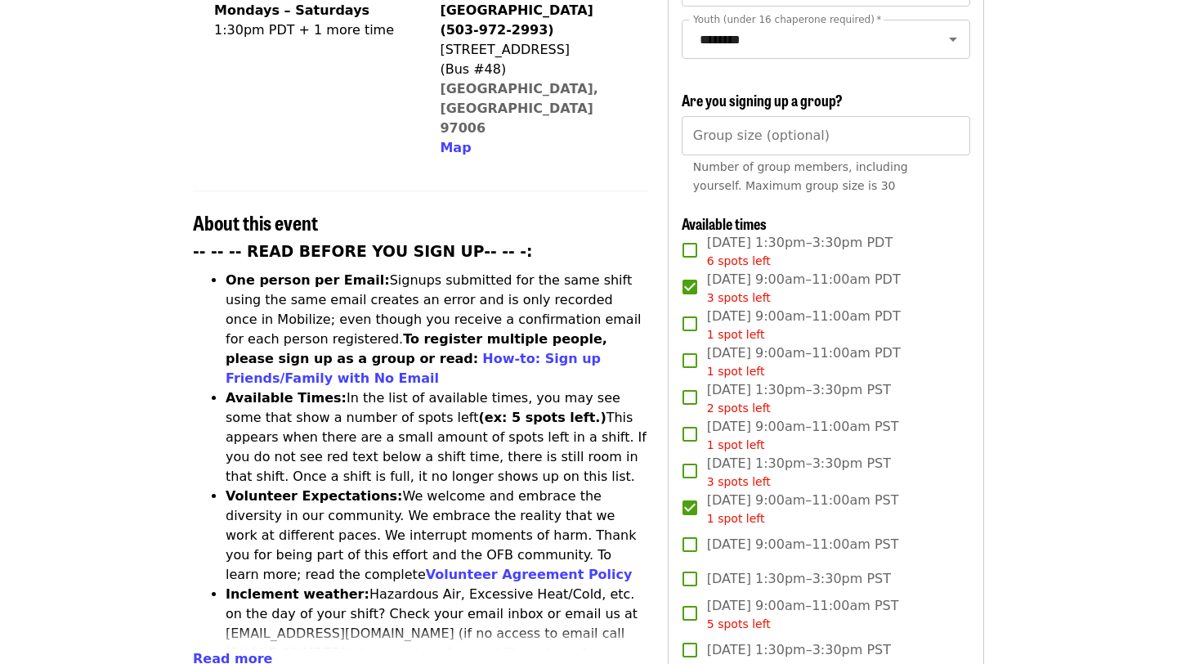
click at [507, 240] on h3 "-- -- -- READ BEFORE YOU SIGN UP-- -- -:" at bounding box center [420, 251] width 455 height 23
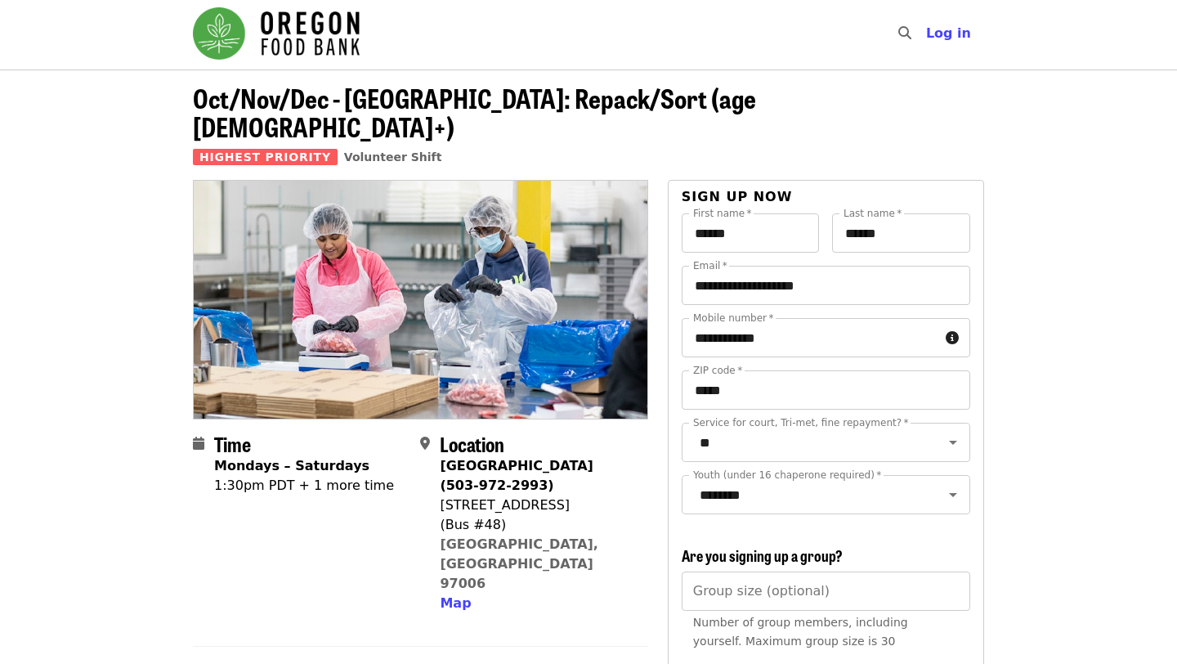
scroll to position [0, 0]
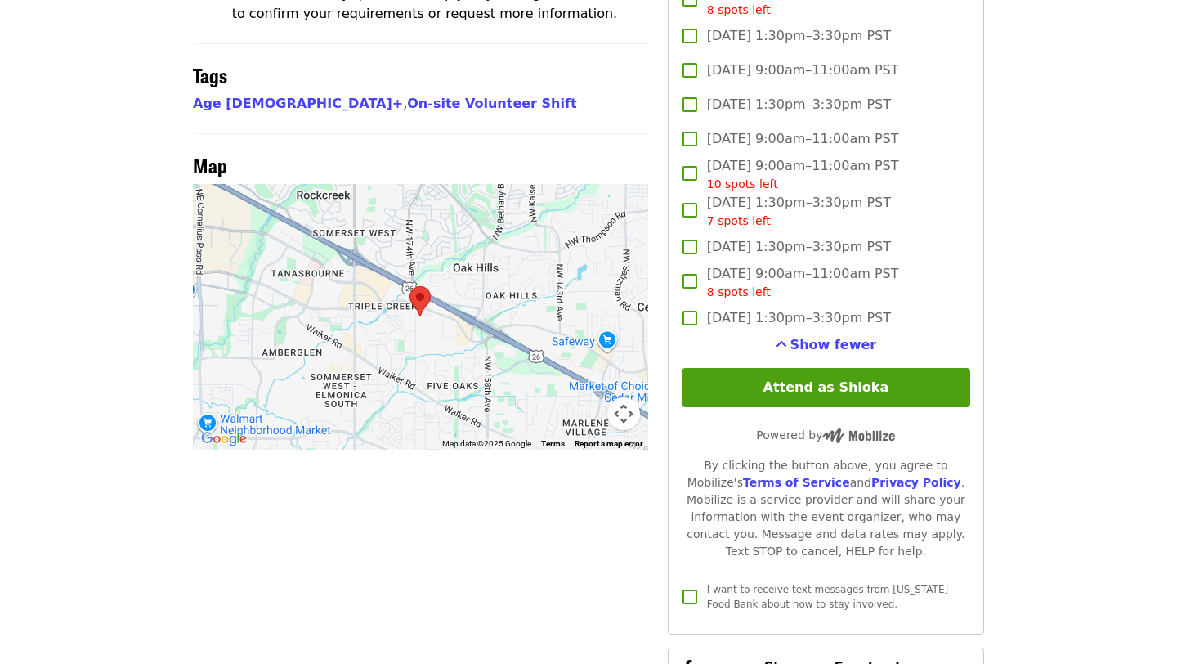
scroll to position [1340, 0]
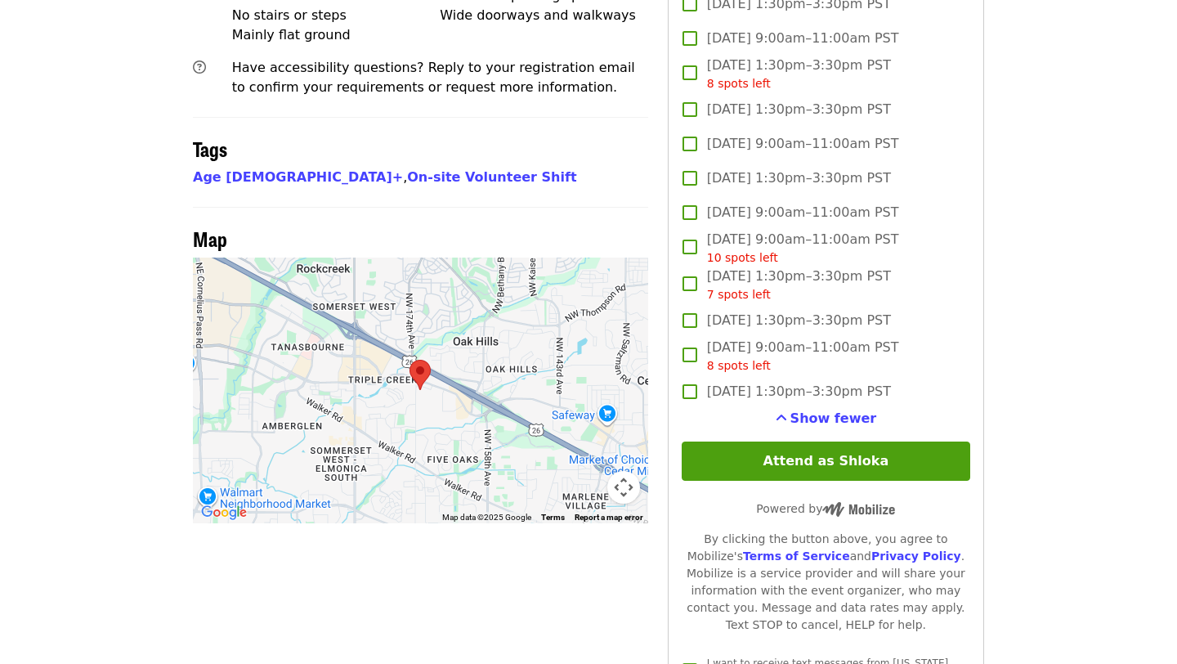
scroll to position [1275, 0]
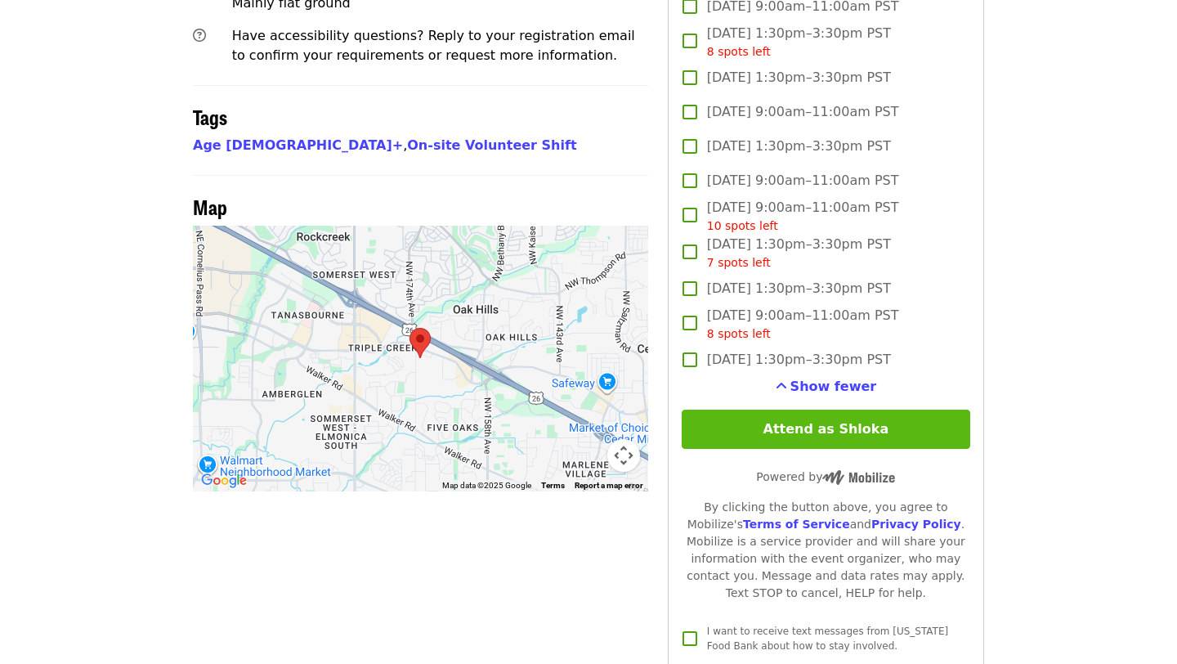
click at [806, 410] on button "Attend as Shloka" at bounding box center [826, 428] width 289 height 39
